Goal: Information Seeking & Learning: Learn about a topic

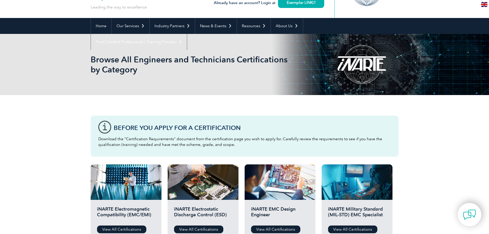
scroll to position [43, 0]
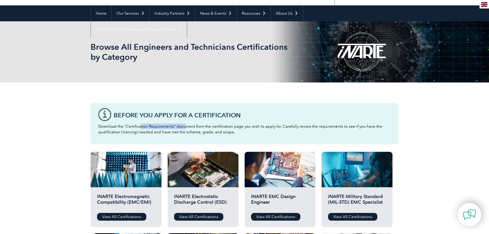
drag, startPoint x: 139, startPoint y: 127, endPoint x: 183, endPoint y: 128, distance: 43.9
click at [183, 128] on p "Download the “Certification Requirements” document from the certification page …" at bounding box center [244, 128] width 292 height 11
drag, startPoint x: 214, startPoint y: 127, endPoint x: 257, endPoint y: 125, distance: 43.7
click at [255, 126] on p "Download the “Certification Requirements” document from the certification page …" at bounding box center [244, 128] width 292 height 11
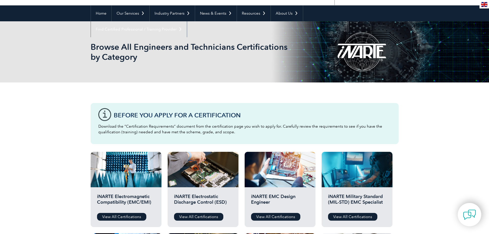
click at [257, 125] on p "Download the “Certification Requirements” document from the certification page …" at bounding box center [244, 128] width 292 height 11
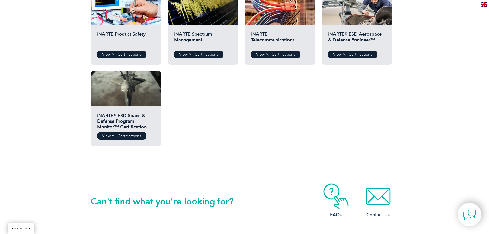
scroll to position [214, 0]
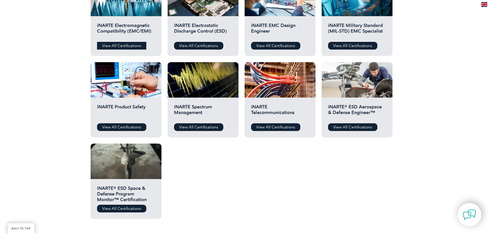
click at [120, 48] on link "View All Certifications" at bounding box center [121, 46] width 49 height 8
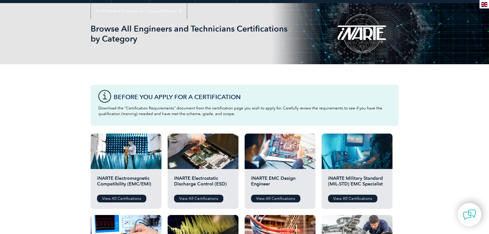
scroll to position [0, 0]
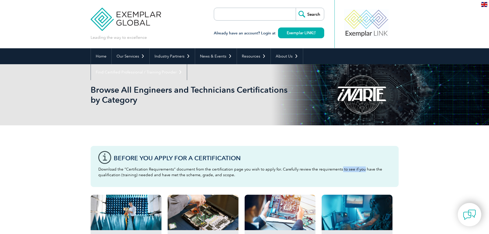
drag, startPoint x: 342, startPoint y: 167, endPoint x: 360, endPoint y: 169, distance: 17.8
click at [360, 169] on p "Download the “Certification Requirements” document from the certification page …" at bounding box center [244, 171] width 292 height 11
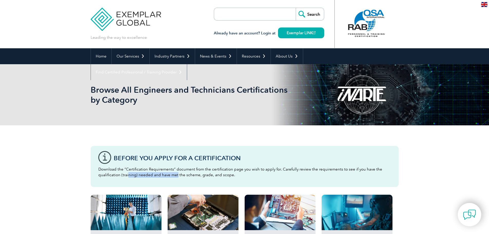
drag, startPoint x: 128, startPoint y: 175, endPoint x: 176, endPoint y: 175, distance: 47.4
click at [176, 175] on p "Download the “Certification Requirements” document from the certification page …" at bounding box center [244, 171] width 292 height 11
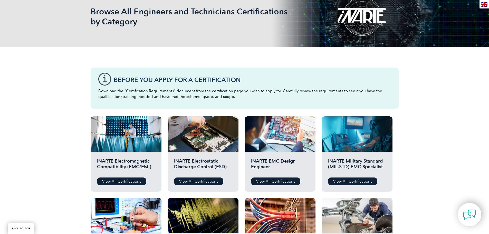
scroll to position [85, 0]
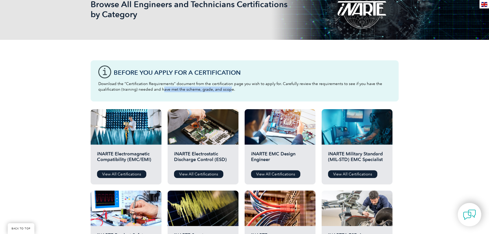
drag, startPoint x: 163, startPoint y: 90, endPoint x: 228, endPoint y: 90, distance: 65.9
click at [228, 90] on p "Download the “Certification Requirements” document from the certification page …" at bounding box center [244, 86] width 292 height 11
click at [130, 173] on link "View All Certifications" at bounding box center [121, 174] width 49 height 8
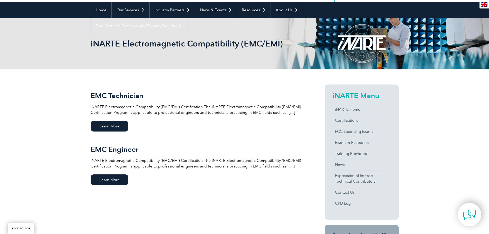
scroll to position [85, 0]
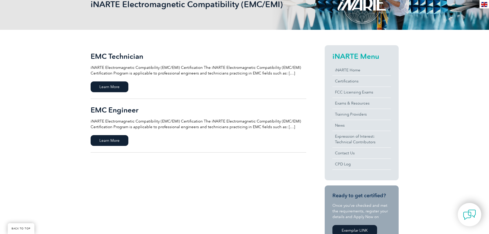
click at [286, 126] on p "iNARTE Electromagnetic Compatibility (EMC/EMI) Certification The iNARTE Electro…" at bounding box center [198, 123] width 215 height 11
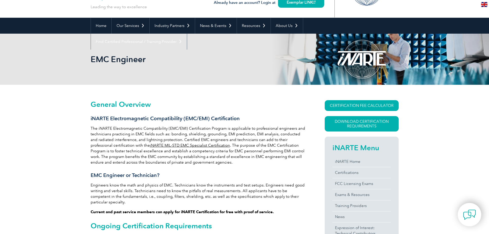
scroll to position [43, 0]
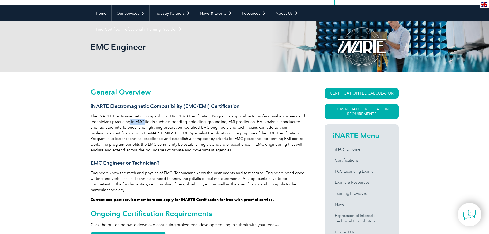
drag, startPoint x: 129, startPoint y: 123, endPoint x: 143, endPoint y: 122, distance: 13.9
click at [143, 122] on p "The iNARTE Electromagnetic Compatibility (EMC/EMI) Certification Program is app…" at bounding box center [198, 132] width 215 height 39
drag, startPoint x: 156, startPoint y: 121, endPoint x: 190, endPoint y: 121, distance: 33.9
click at [190, 121] on p "The iNARTE Electromagnetic Compatibility (EMC/EMI) Certification Program is app…" at bounding box center [198, 132] width 215 height 39
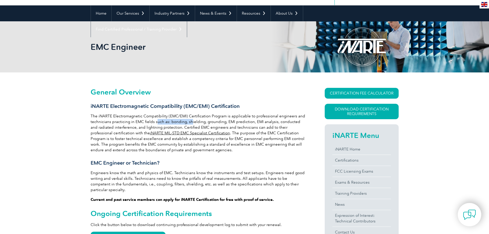
click at [190, 121] on p "The iNARTE Electromagnetic Compatibility (EMC/EMI) Certification Program is app…" at bounding box center [198, 132] width 215 height 39
drag, startPoint x: 208, startPoint y: 121, endPoint x: 239, endPoint y: 121, distance: 30.5
click at [239, 121] on p "The iNARTE Electromagnetic Compatibility (EMC/EMI) Certification Program is app…" at bounding box center [198, 132] width 215 height 39
click at [263, 121] on p "The iNARTE Electromagnetic Compatibility (EMC/EMI) Certification Program is app…" at bounding box center [198, 132] width 215 height 39
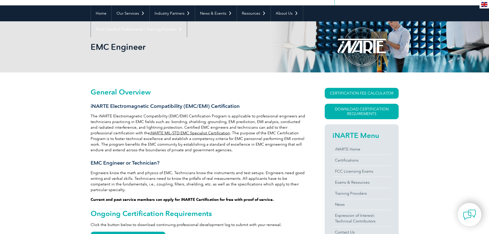
click at [273, 121] on p "The iNARTE Electromagnetic Compatibility (EMC/EMI) Certification Program is app…" at bounding box center [198, 132] width 215 height 39
drag, startPoint x: 173, startPoint y: 126, endPoint x: 207, endPoint y: 126, distance: 34.1
click at [205, 126] on p "The iNARTE Electromagnetic Compatibility (EMC/EMI) Certification Program is app…" at bounding box center [198, 132] width 215 height 39
drag, startPoint x: 260, startPoint y: 126, endPoint x: 276, endPoint y: 126, distance: 16.2
click at [276, 126] on p "The iNARTE Electromagnetic Compatibility (EMC/EMI) Certification Program is app…" at bounding box center [198, 132] width 215 height 39
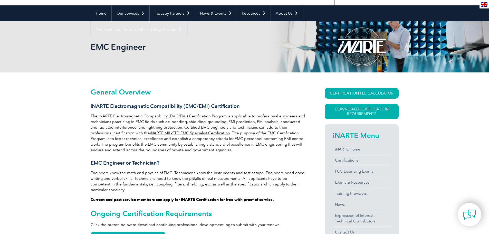
click at [109, 130] on p "The iNARTE Electromagnetic Compatibility (EMC/EMI) Certification Program is app…" at bounding box center [198, 132] width 215 height 39
drag, startPoint x: 217, startPoint y: 134, endPoint x: 265, endPoint y: 134, distance: 48.2
click at [265, 134] on p "The iNARTE Electromagnetic Compatibility (EMC/EMI) Certification Program is app…" at bounding box center [198, 132] width 215 height 39
drag, startPoint x: 132, startPoint y: 140, endPoint x: 245, endPoint y: 140, distance: 112.3
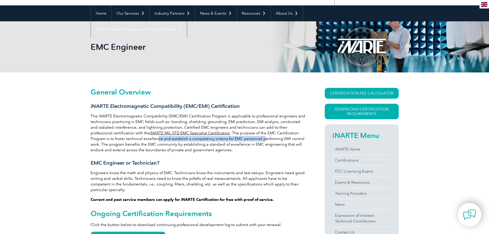
click at [243, 140] on p "The iNARTE Electromagnetic Compatibility (EMC/EMI) Certification Program is app…" at bounding box center [198, 132] width 215 height 39
drag, startPoint x: 249, startPoint y: 140, endPoint x: 279, endPoint y: 140, distance: 29.5
click at [279, 140] on p "The iNARTE Electromagnetic Compatibility (EMC/EMI) Certification Program is app…" at bounding box center [198, 132] width 215 height 39
drag, startPoint x: 103, startPoint y: 146, endPoint x: 167, endPoint y: 146, distance: 63.3
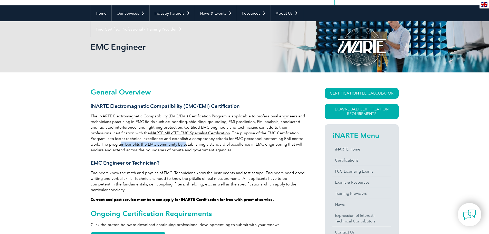
click at [167, 146] on p "The iNARTE Electromagnetic Compatibility (EMC/EMI) Certification Program is app…" at bounding box center [198, 132] width 215 height 39
drag, startPoint x: 191, startPoint y: 145, endPoint x: 217, endPoint y: 145, distance: 26.4
click at [217, 145] on p "The iNARTE Electromagnetic Compatibility (EMC/EMI) Certification Program is app…" at bounding box center [198, 132] width 215 height 39
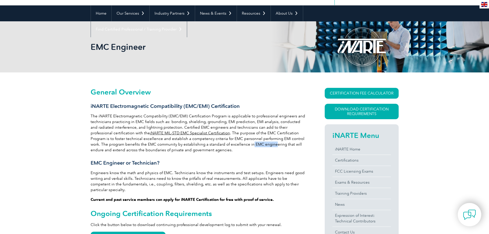
drag, startPoint x: 234, startPoint y: 145, endPoint x: 254, endPoint y: 145, distance: 20.0
click at [254, 145] on p "The iNARTE Electromagnetic Compatibility (EMC/EMI) Certification Program is app…" at bounding box center [198, 132] width 215 height 39
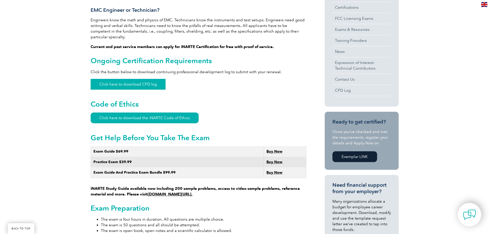
scroll to position [256, 0]
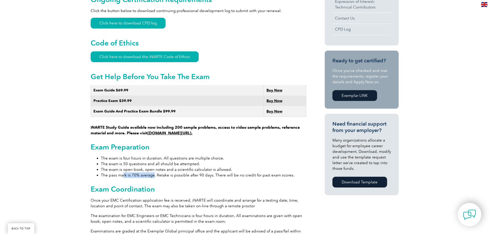
drag, startPoint x: 122, startPoint y: 171, endPoint x: 153, endPoint y: 170, distance: 30.3
click at [153, 172] on li "The pass mark is 70% average. Retake is possible after 90 days. There will be n…" at bounding box center [203, 175] width 205 height 6
drag, startPoint x: 165, startPoint y: 167, endPoint x: 217, endPoint y: 167, distance: 51.3
click at [217, 172] on li "The pass mark is 70% average. Retake is possible after 90 days. There will be n…" at bounding box center [203, 175] width 205 height 6
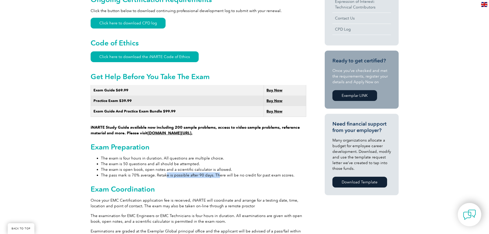
click at [217, 172] on li "The pass mark is 70% average. Retake is possible after 90 days. There will be n…" at bounding box center [203, 175] width 205 height 6
drag, startPoint x: 228, startPoint y: 167, endPoint x: 271, endPoint y: 167, distance: 43.1
click at [269, 172] on li "The pass mark is 70% average. Retake is possible after 90 days. There will be n…" at bounding box center [203, 175] width 205 height 6
click at [271, 172] on li "The pass mark is 70% average. Retake is possible after 90 days. There will be n…" at bounding box center [203, 175] width 205 height 6
drag, startPoint x: 286, startPoint y: 170, endPoint x: 239, endPoint y: 170, distance: 47.2
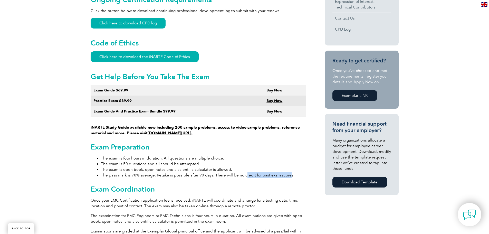
click at [242, 172] on li "The pass mark is 70% average. Retake is possible after 90 days. There will be n…" at bounding box center [203, 175] width 205 height 6
click at [239, 172] on li "The pass mark is 70% average. Retake is possible after 90 days. There will be n…" at bounding box center [203, 175] width 205 height 6
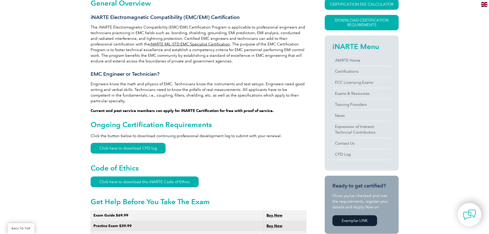
scroll to position [128, 0]
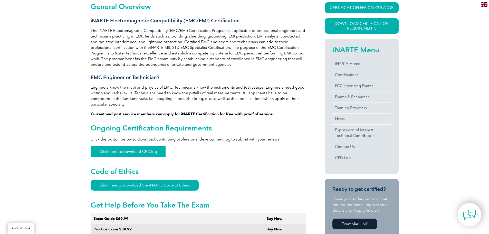
click at [143, 146] on link "Click here to download CPD log" at bounding box center [128, 151] width 75 height 11
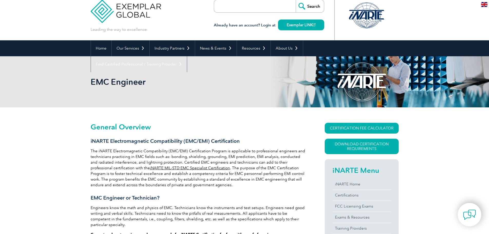
scroll to position [0, 0]
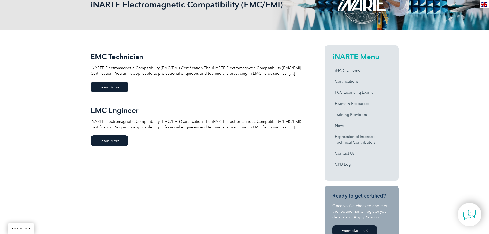
scroll to position [85, 0]
click at [117, 138] on span "Learn More" at bounding box center [110, 140] width 38 height 11
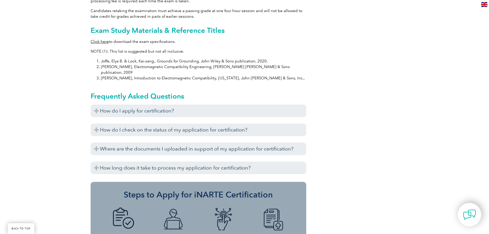
scroll to position [342, 0]
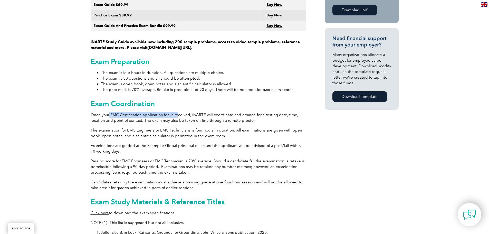
drag, startPoint x: 109, startPoint y: 110, endPoint x: 175, endPoint y: 110, distance: 65.7
click at [175, 112] on p "Once your EMC Certification application fee is received, iNARTE will coordinate…" at bounding box center [198, 117] width 215 height 11
drag, startPoint x: 163, startPoint y: 110, endPoint x: 218, endPoint y: 110, distance: 54.9
click at [218, 112] on p "Once your EMC Certification application fee is received, iNARTE will coordinate…" at bounding box center [198, 117] width 215 height 11
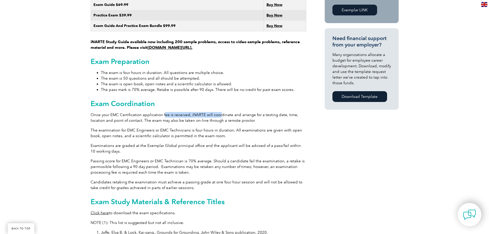
click at [218, 112] on p "Once your EMC Certification application fee is received, iNARTE will coordinate…" at bounding box center [198, 117] width 215 height 11
drag, startPoint x: 256, startPoint y: 110, endPoint x: 274, endPoint y: 111, distance: 18.0
click at [274, 112] on p "Once your EMC Certification application fee is received, iNARTE will coordinate…" at bounding box center [198, 117] width 215 height 11
click at [152, 112] on p "Once your EMC Certification application fee is received, iNARTE will coordinate…" at bounding box center [198, 117] width 215 height 11
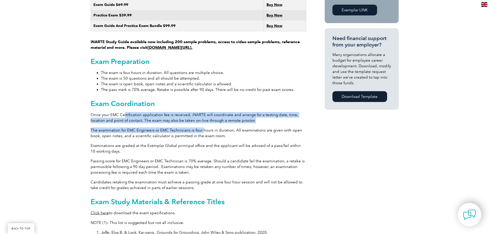
drag, startPoint x: 123, startPoint y: 111, endPoint x: 203, endPoint y: 119, distance: 79.9
click at [203, 119] on div "General Overview iNARTE Electromagnetic Compatibility (EMC/EMI) Certification T…" at bounding box center [198, 119] width 215 height 660
click at [183, 112] on p "Once your EMC Certification application fee is received, iNARTE will coordinate…" at bounding box center [198, 117] width 215 height 11
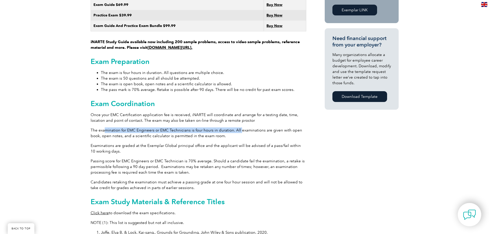
drag, startPoint x: 104, startPoint y: 124, endPoint x: 238, endPoint y: 124, distance: 134.4
click at [238, 127] on p "The examination for EMC Engineers or EMC Technicians is four hours in duration.…" at bounding box center [198, 132] width 215 height 11
drag, startPoint x: 257, startPoint y: 123, endPoint x: 269, endPoint y: 124, distance: 11.6
click at [269, 127] on p "The examination for EMC Engineers or EMC Technicians is four hours in duration.…" at bounding box center [198, 132] width 215 height 11
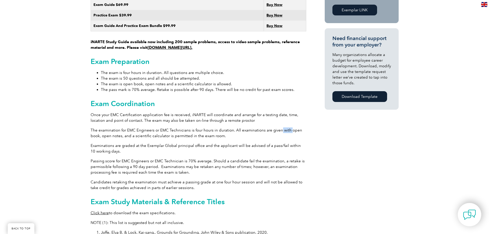
drag, startPoint x: 278, startPoint y: 124, endPoint x: 292, endPoint y: 126, distance: 13.5
click at [291, 127] on p "The examination for EMC Engineers or EMC Technicians is four hours in duration.…" at bounding box center [198, 132] width 215 height 11
drag, startPoint x: 258, startPoint y: 156, endPoint x: 267, endPoint y: 156, distance: 8.5
click at [267, 158] on p "Passing score for EMC Engineers or EMC Technician is 70% average. Should a cand…" at bounding box center [198, 166] width 215 height 17
click at [272, 158] on p "Passing score for EMC Engineers or EMC Technician is 70% average. Should a cand…" at bounding box center [198, 166] width 215 height 17
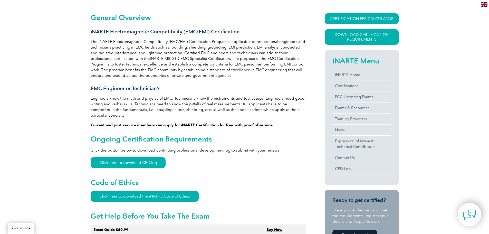
scroll to position [85, 0]
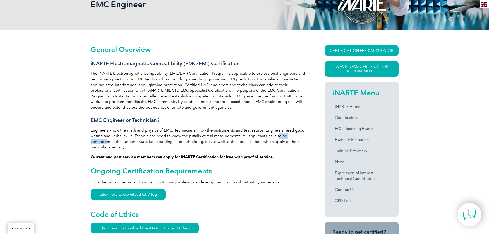
drag, startPoint x: 274, startPoint y: 136, endPoint x: 299, endPoint y: 136, distance: 24.9
click at [299, 136] on p "Engineers know the math and physics of EMC. Technicians know the instruments an…" at bounding box center [198, 138] width 215 height 23
drag, startPoint x: 159, startPoint y: 142, endPoint x: 179, endPoint y: 141, distance: 20.0
click at [179, 141] on p "Engineers know the math and physics of EMC. Technicians know the instruments an…" at bounding box center [198, 138] width 215 height 23
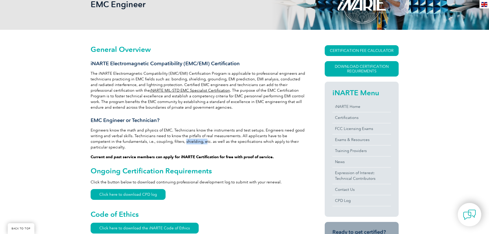
click at [179, 141] on p "Engineers know the math and physics of EMC. Technicians know the instruments an…" at bounding box center [198, 138] width 215 height 23
drag, startPoint x: 158, startPoint y: 141, endPoint x: 208, endPoint y: 141, distance: 49.8
click at [208, 141] on p "Engineers know the math and physics of EMC. Technicians know the instruments an…" at bounding box center [198, 138] width 215 height 23
click at [205, 141] on p "Engineers know the math and physics of EMC. Technicians know the instruments an…" at bounding box center [198, 138] width 215 height 23
drag, startPoint x: 222, startPoint y: 141, endPoint x: 251, endPoint y: 142, distance: 29.5
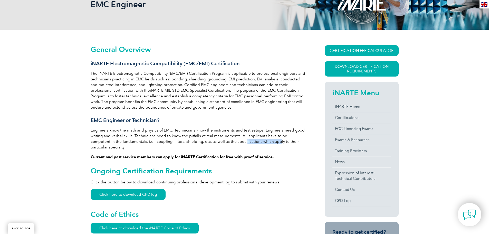
click at [251, 142] on p "Engineers know the math and physics of EMC. Technicians know the instruments an…" at bounding box center [198, 138] width 215 height 23
click at [270, 142] on p "Engineers know the math and physics of EMC. Technicians know the instruments an…" at bounding box center [198, 138] width 215 height 23
click at [291, 142] on p "Engineers know the math and physics of EMC. Technicians know the instruments an…" at bounding box center [198, 138] width 215 height 23
click at [256, 92] on p "The iNARTE Electromagnetic Compatibility (EMC/EMI) Certification Program is app…" at bounding box center [198, 90] width 215 height 39
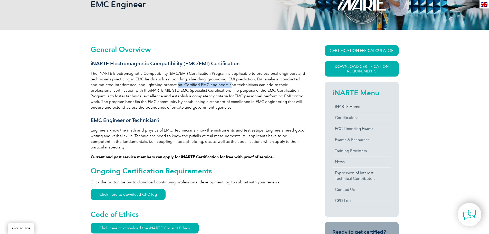
drag, startPoint x: 167, startPoint y: 84, endPoint x: 220, endPoint y: 86, distance: 52.4
click at [220, 86] on p "The iNARTE Electromagnetic Compatibility (EMC/EMI) Certification Program is app…" at bounding box center [198, 90] width 215 height 39
click at [220, 87] on p "The iNARTE Electromagnetic Compatibility (EMC/EMI) Certification Program is app…" at bounding box center [198, 90] width 215 height 39
drag, startPoint x: 223, startPoint y: 86, endPoint x: 266, endPoint y: 84, distance: 43.1
click at [265, 84] on p "The iNARTE Electromagnetic Compatibility (EMC/EMI) Certification Program is app…" at bounding box center [198, 90] width 215 height 39
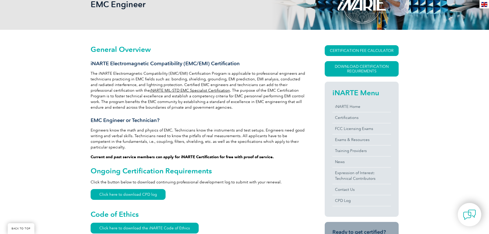
click at [269, 84] on p "The iNARTE Electromagnetic Compatibility (EMC/EMI) Certification Program is app…" at bounding box center [198, 90] width 215 height 39
click at [286, 84] on p "The iNARTE Electromagnetic Compatibility (EMC/EMI) Certification Program is app…" at bounding box center [198, 90] width 215 height 39
drag, startPoint x: 110, startPoint y: 92, endPoint x: 125, endPoint y: 91, distance: 14.7
click at [120, 91] on p "The iNARTE Electromagnetic Compatibility (EMC/EMI) Certification Program is app…" at bounding box center [198, 90] width 215 height 39
click at [225, 91] on p "The iNARTE Electromagnetic Compatibility (EMC/EMI) Certification Program is app…" at bounding box center [198, 90] width 215 height 39
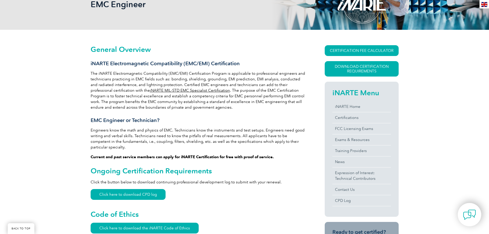
click at [181, 90] on link "iNARTE MIL-STD EMC Specialist Certification" at bounding box center [190, 90] width 80 height 5
